Goal: Check status: Check status

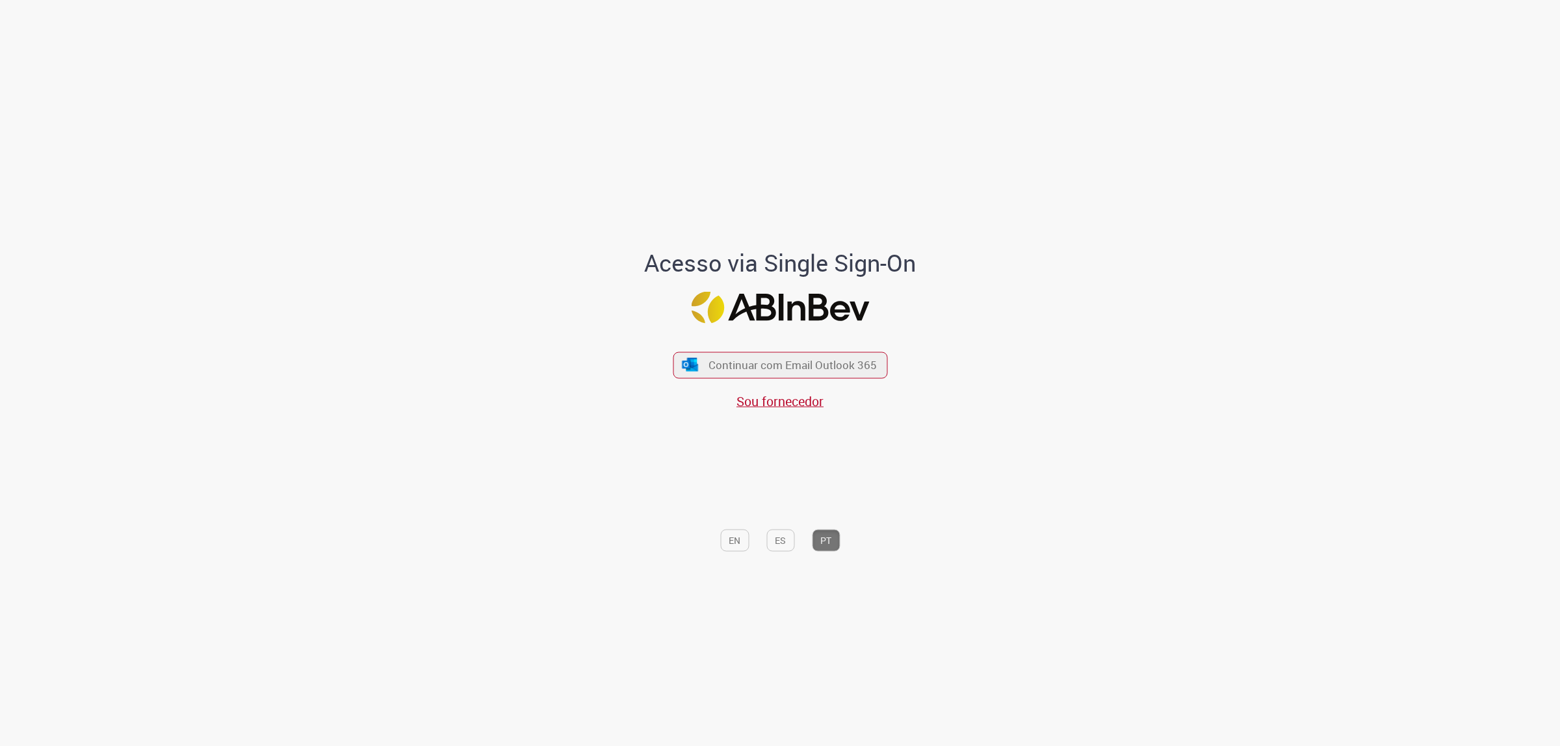
click at [720, 346] on div "Continuar com Email Outlook 365 Sou fornecedor" at bounding box center [780, 374] width 215 height 72
click at [725, 352] on button "Continuar com Email Outlook 365" at bounding box center [780, 365] width 219 height 27
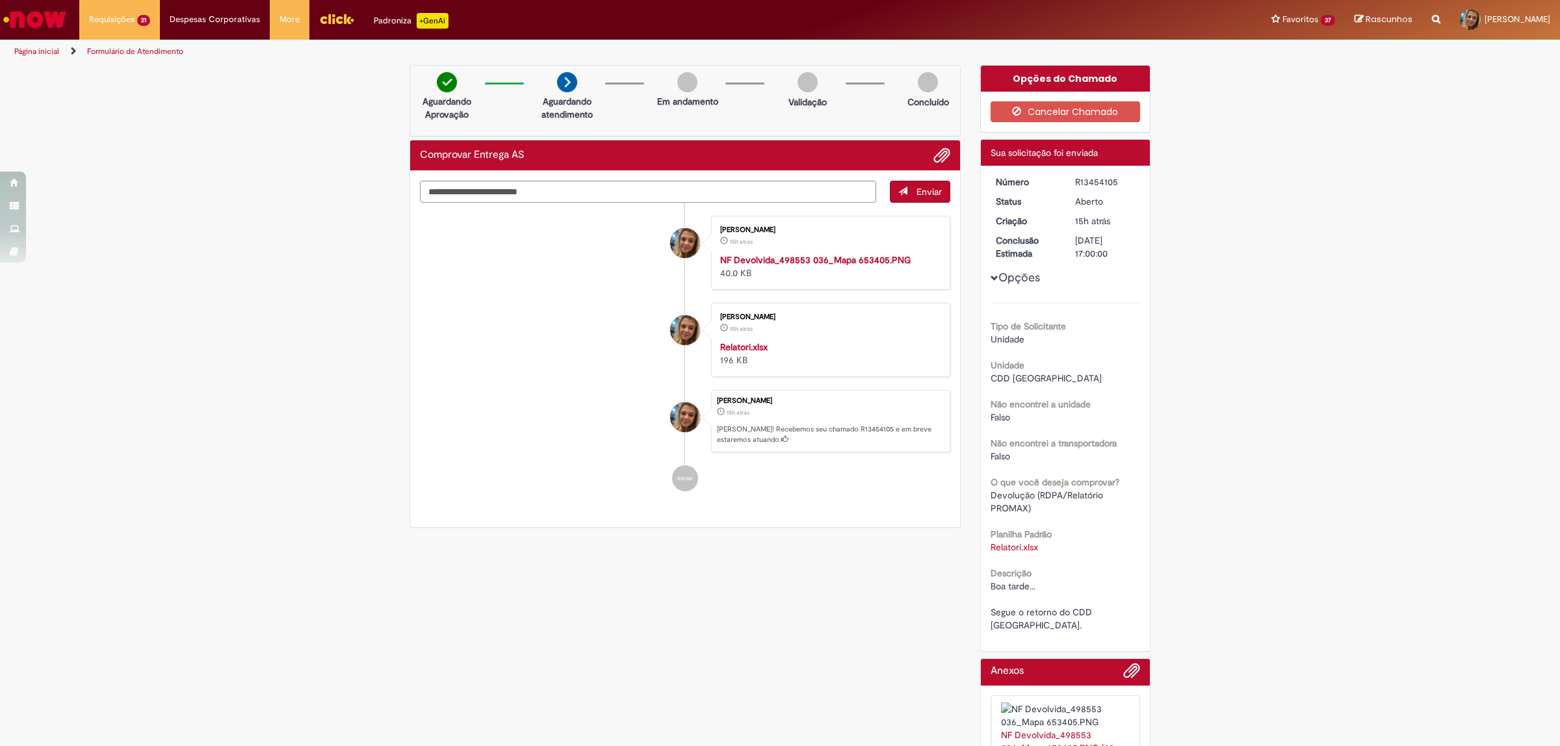
click at [1075, 183] on div "R13454105" at bounding box center [1105, 182] width 60 height 13
copy div "R13454105"
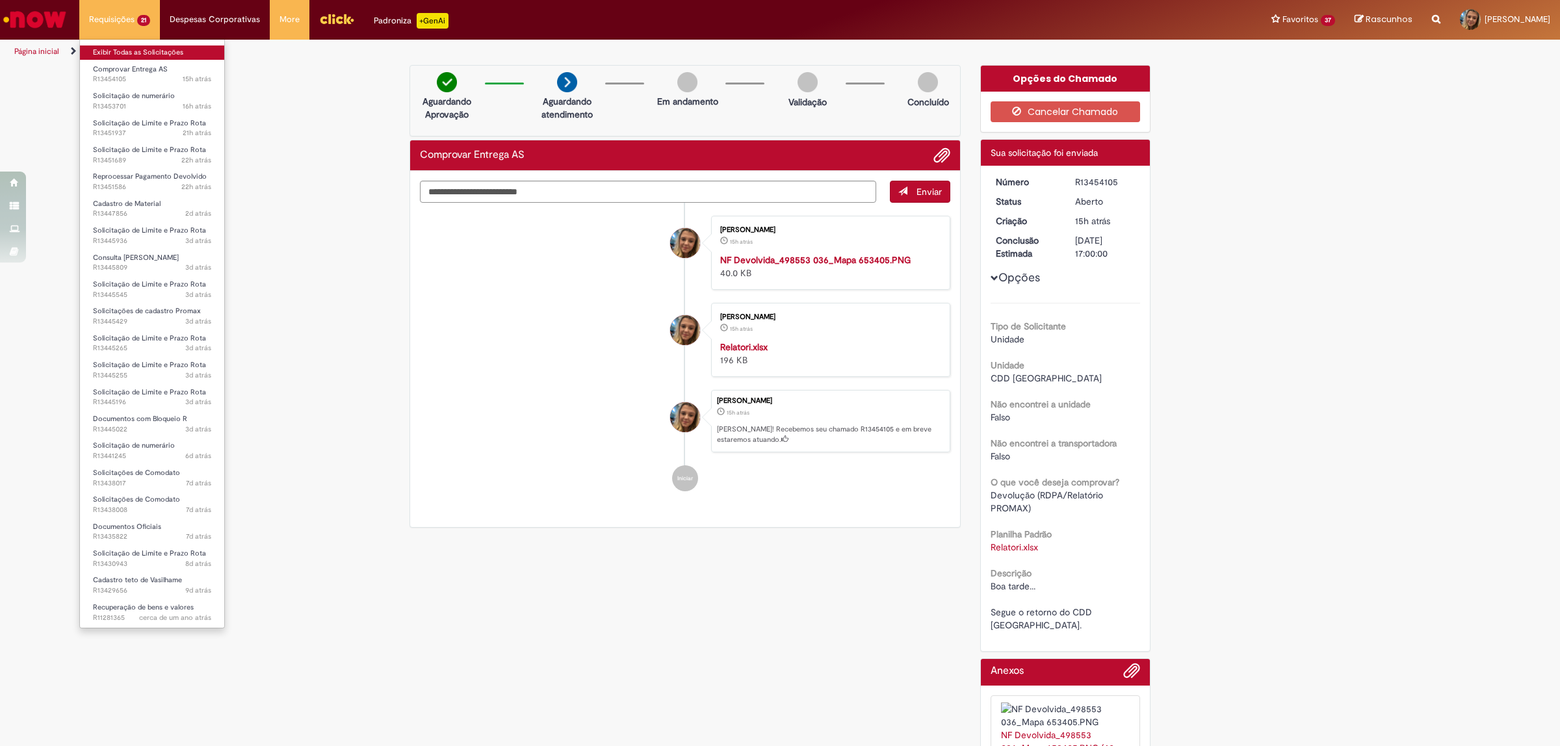
click at [154, 49] on link "Exibir Todas as Solicitações" at bounding box center [152, 53] width 144 height 14
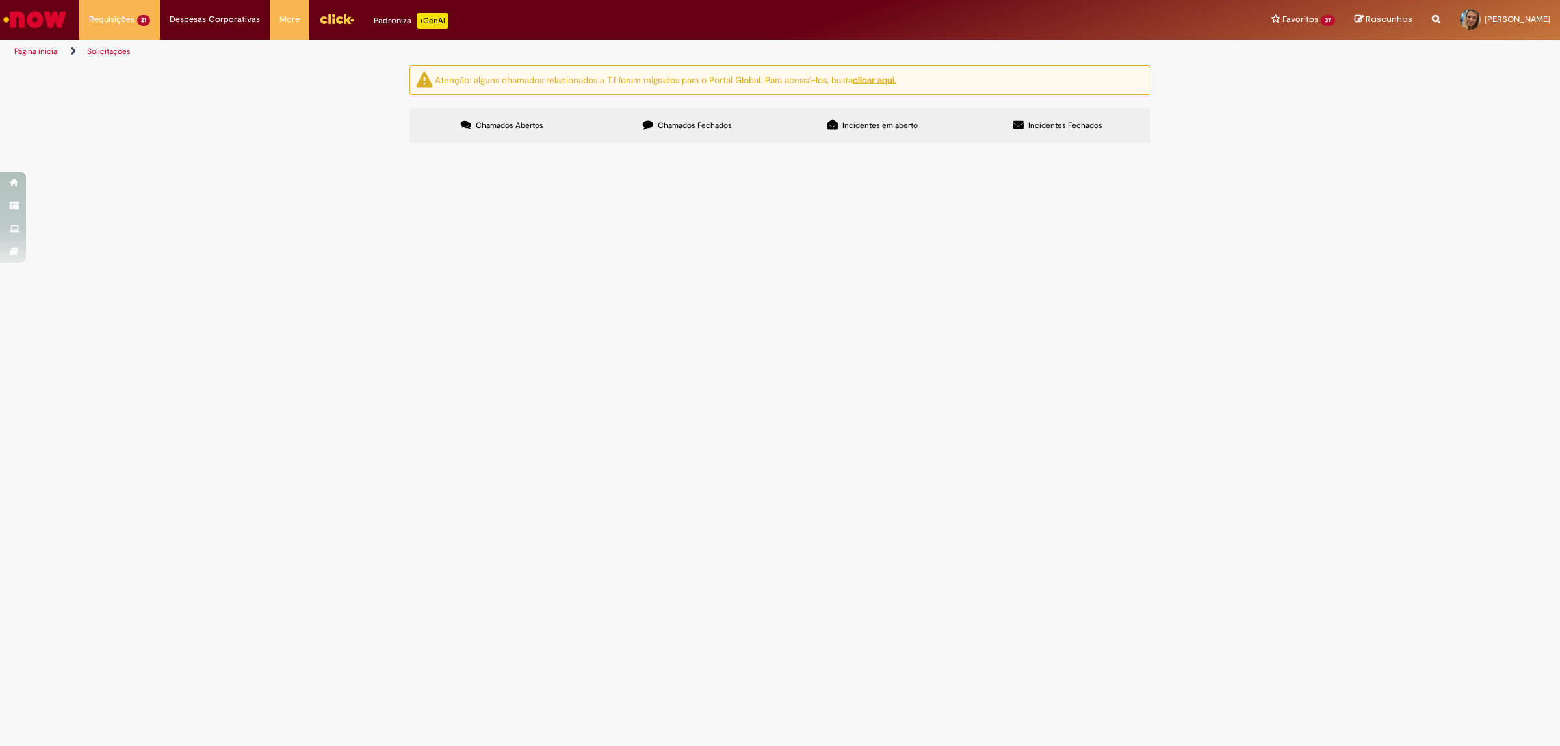
click at [0, 0] on td "Boa tarde, Locação de Plataforma para o projeto Bird Free." at bounding box center [0, 0] width 0 height 0
click at [0, 0] on span "Boa tarde, Locação de Plataforma para o projeto Bird Free." at bounding box center [0, 0] width 0 height 0
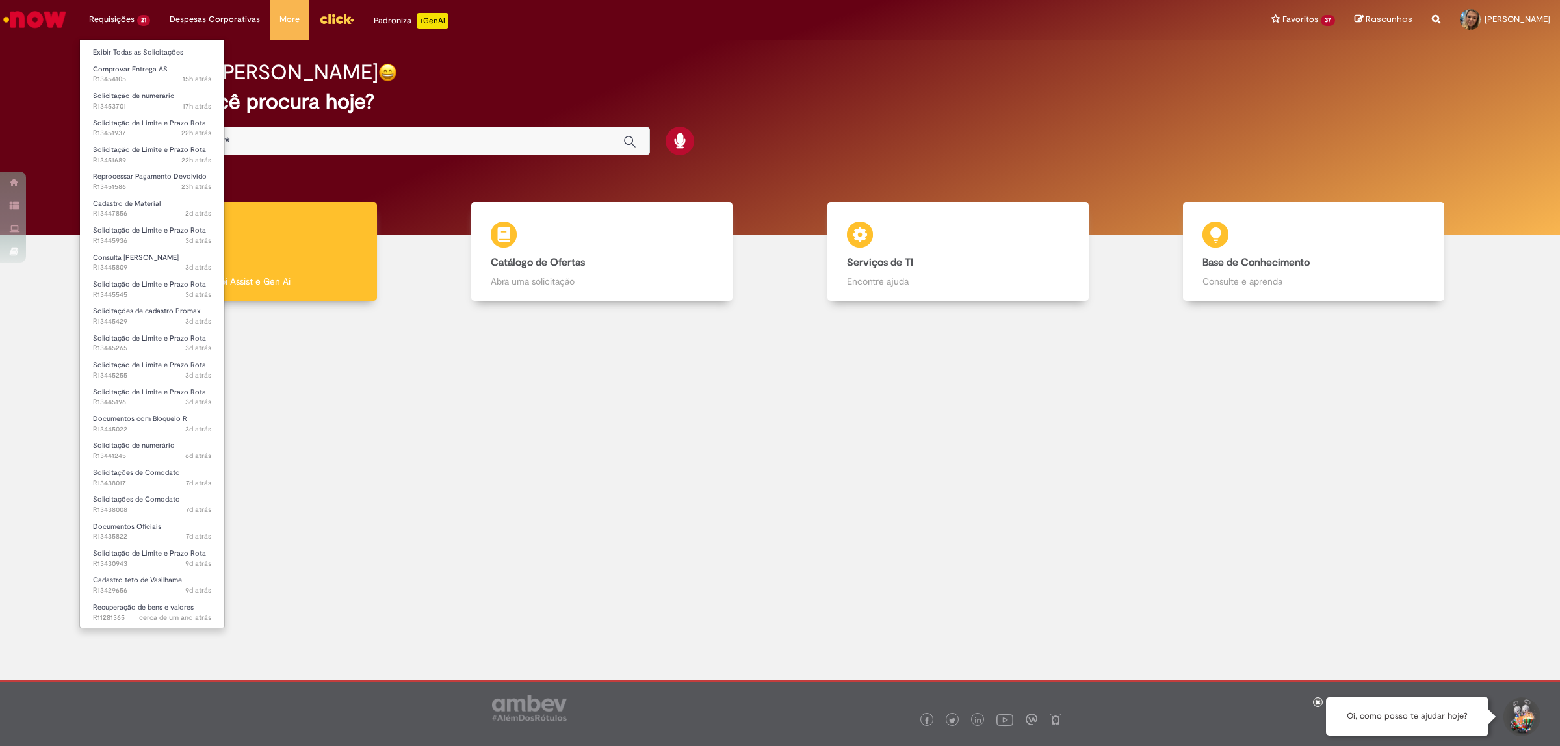
click at [137, 42] on ul "Exibir Todas as Solicitações Comprovar Entrega AS 15h atrás 15 horas atrás R134…" at bounding box center [152, 334] width 146 height 590
click at [138, 42] on ul "Exibir Todas as Solicitações Comprovar Entrega AS 15h atrás 15 horas atrás R134…" at bounding box center [152, 334] width 146 height 590
click at [141, 44] on li "Exibir Todas as Solicitações" at bounding box center [152, 51] width 144 height 17
click at [151, 49] on link "Exibir Todas as Solicitações" at bounding box center [152, 53] width 144 height 14
